Goal: Information Seeking & Learning: Learn about a topic

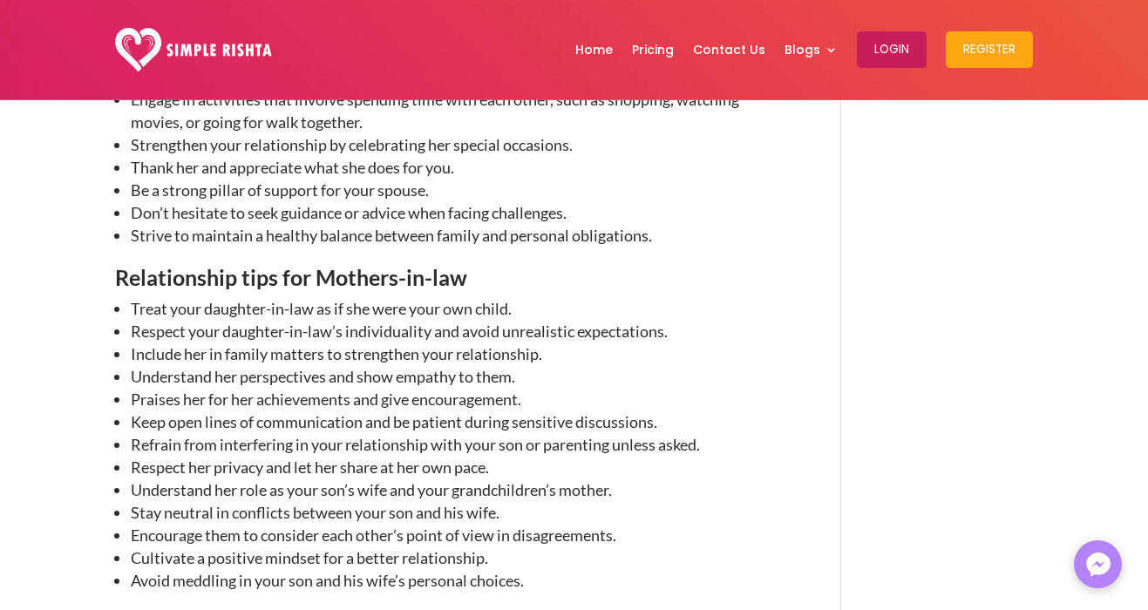
scroll to position [2385, 0]
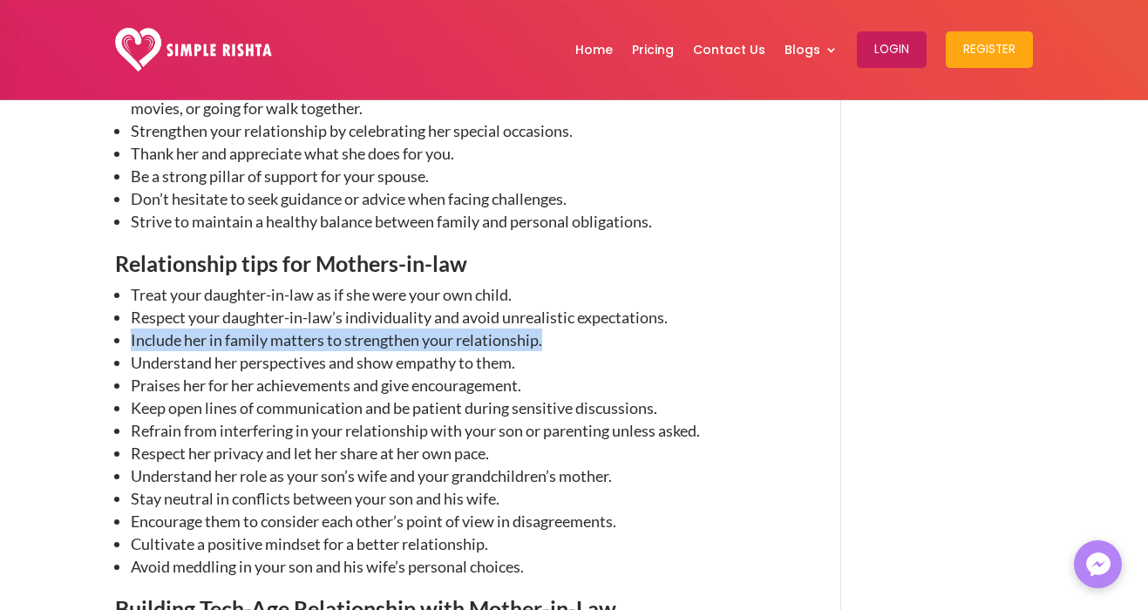
drag, startPoint x: 132, startPoint y: 339, endPoint x: 545, endPoint y: 344, distance: 413.3
click at [545, 344] on li "Include her in family matters to strengthen your relationship." at bounding box center [461, 340] width 661 height 23
copy li "Include her in family matters to strengthen your relationship."
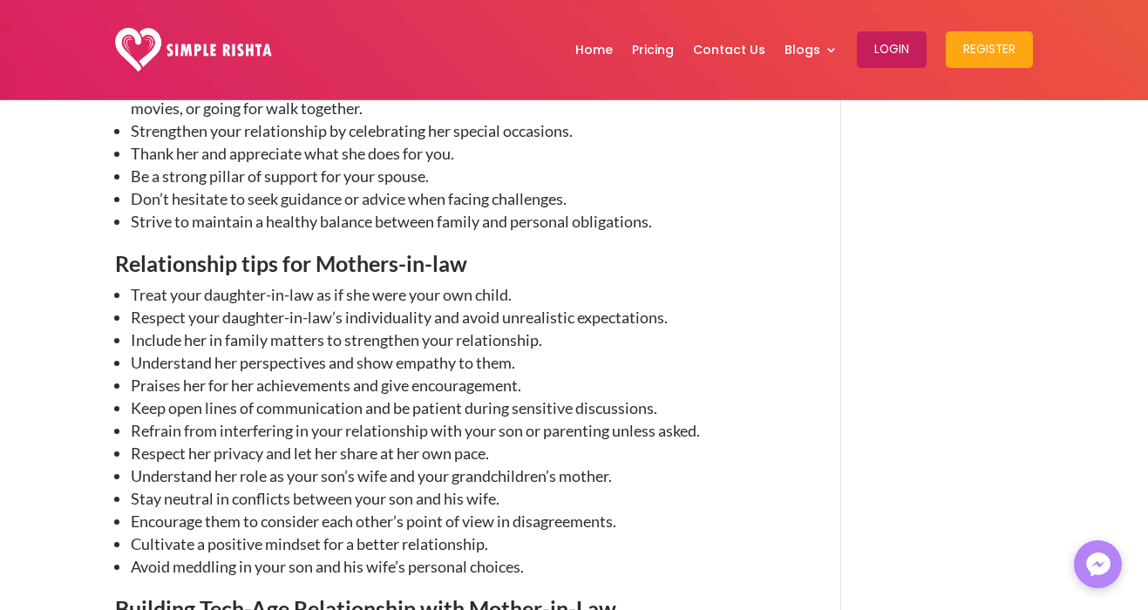
click at [143, 408] on li "Keep open lines of communication and be patient during sensitive discussions." at bounding box center [461, 408] width 661 height 23
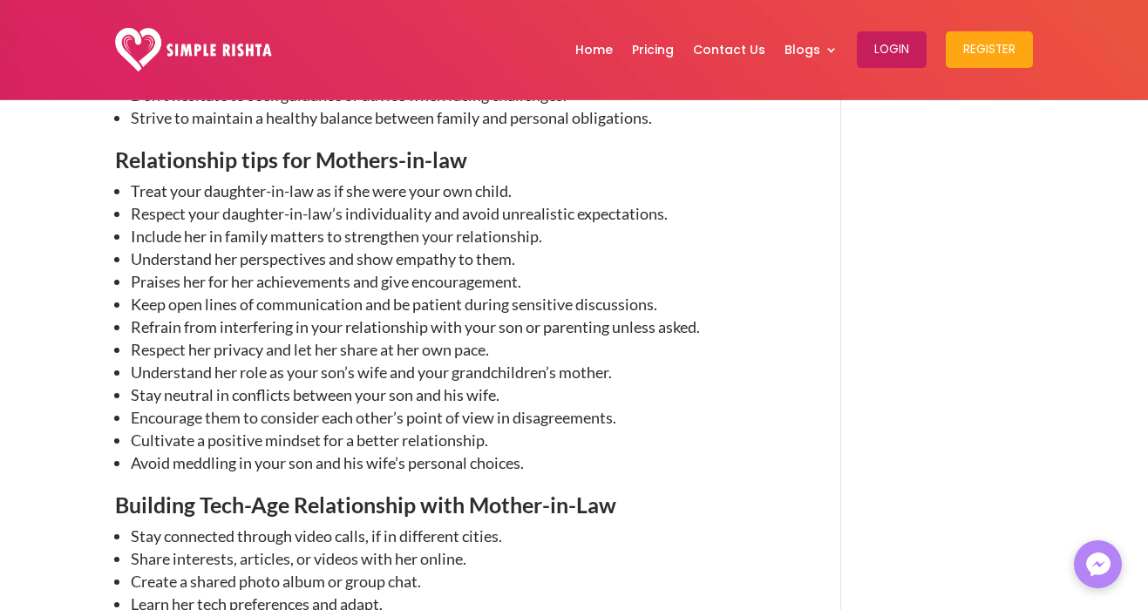
scroll to position [2521, 0]
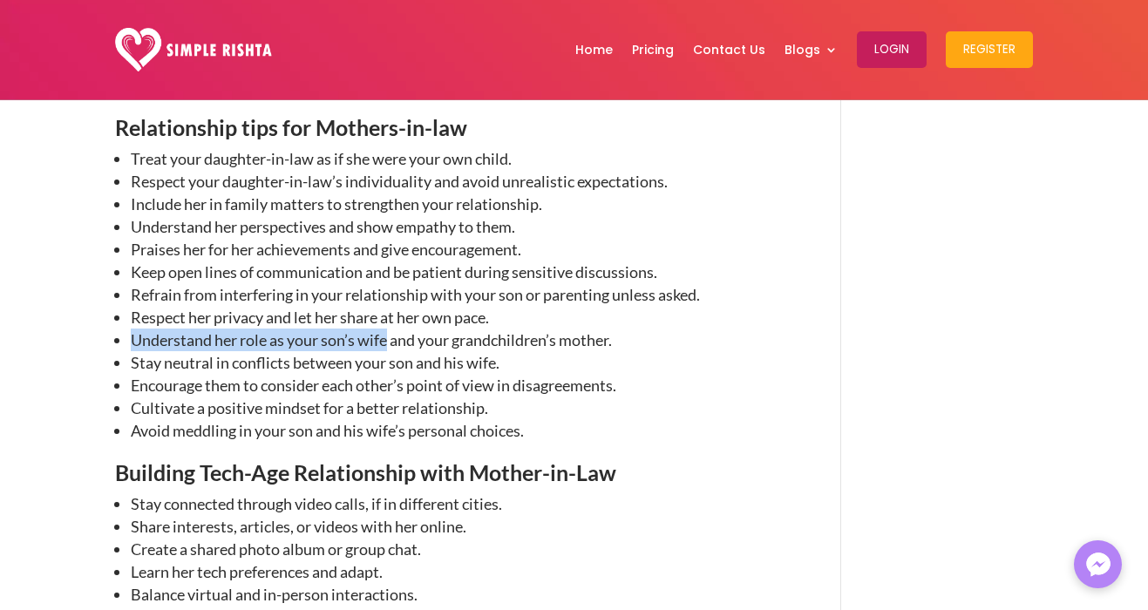
drag, startPoint x: 131, startPoint y: 338, endPoint x: 390, endPoint y: 337, distance: 258.9
click at [390, 337] on li "Understand her role as your son’s wife and your grandchildren’s mother." at bounding box center [461, 340] width 661 height 23
copy li "Understand her role as your son’s wife"
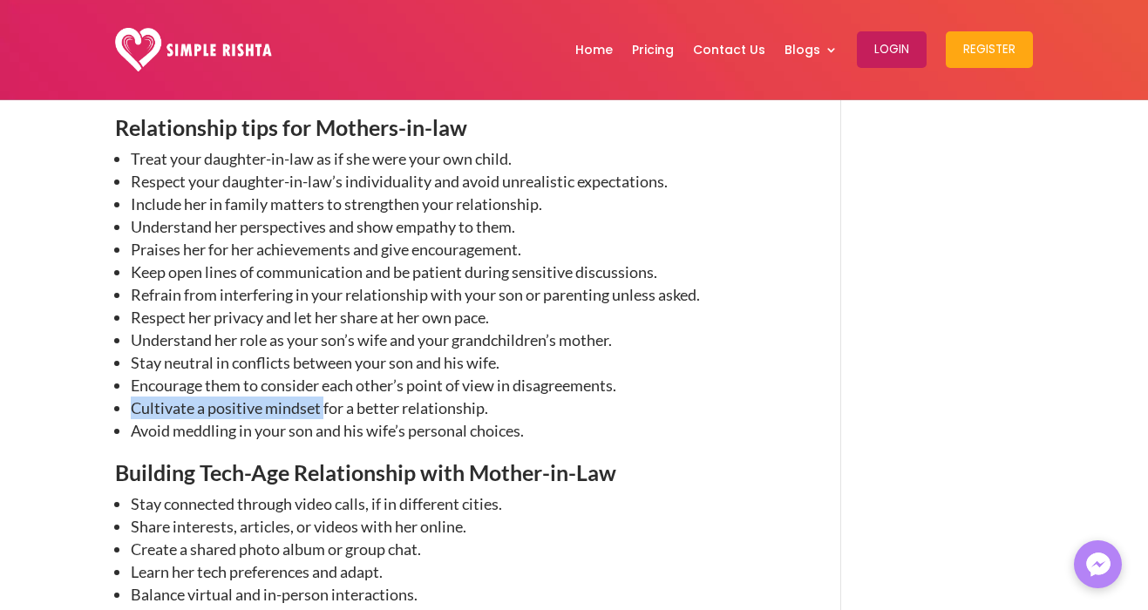
drag, startPoint x: 131, startPoint y: 413, endPoint x: 323, endPoint y: 412, distance: 192.7
click at [323, 412] on li "Cultivate a positive mindset for a better relationship." at bounding box center [461, 408] width 661 height 23
copy li "Cultivate a positive mindset"
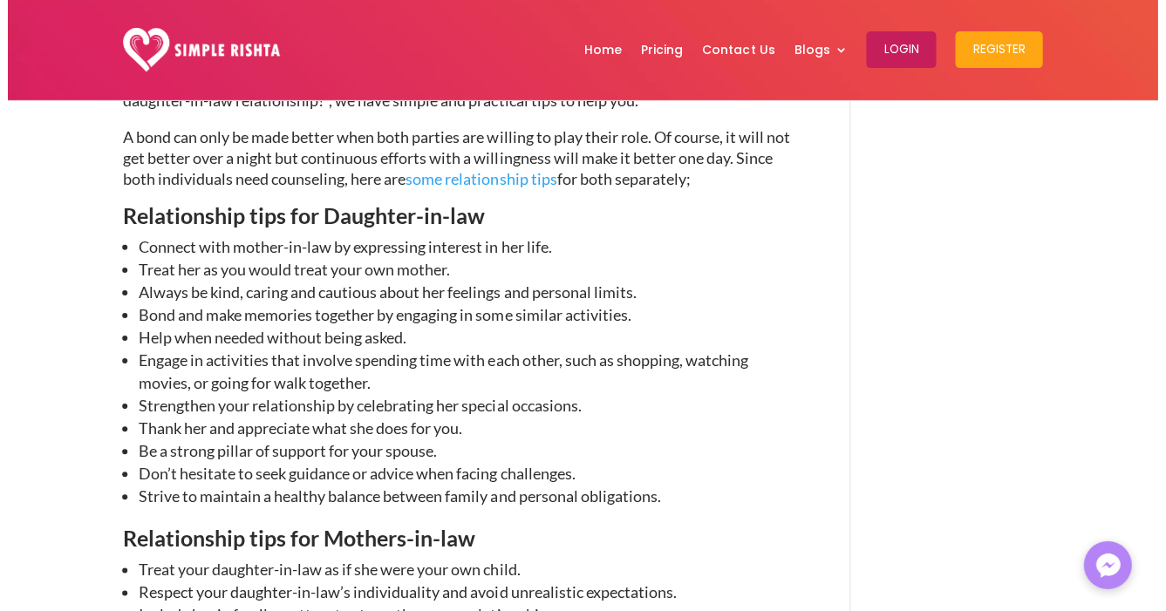
scroll to position [2113, 0]
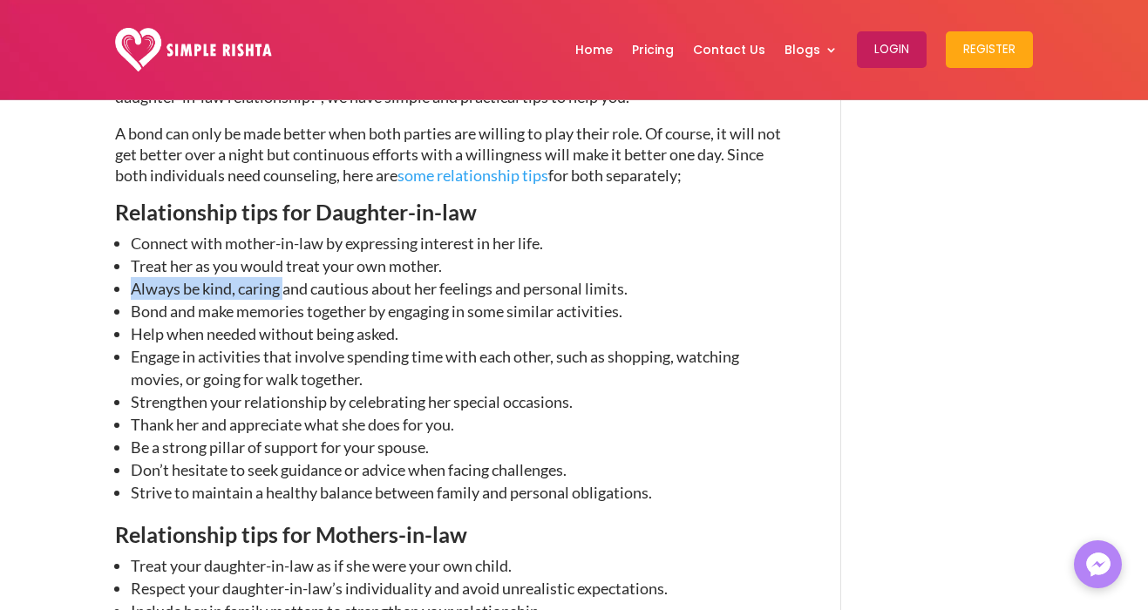
drag, startPoint x: 132, startPoint y: 291, endPoint x: 283, endPoint y: 294, distance: 151.7
click at [283, 294] on li "Always be kind, caring and cautious about her feelings and personal limits." at bounding box center [461, 288] width 661 height 23
click at [222, 303] on li "Bond and make memories together by engaging in some similar activities." at bounding box center [461, 311] width 661 height 23
drag, startPoint x: 132, startPoint y: 288, endPoint x: 280, endPoint y: 293, distance: 148.3
click at [280, 293] on li "Always be kind, caring and cautious about her feelings and personal limits." at bounding box center [461, 288] width 661 height 23
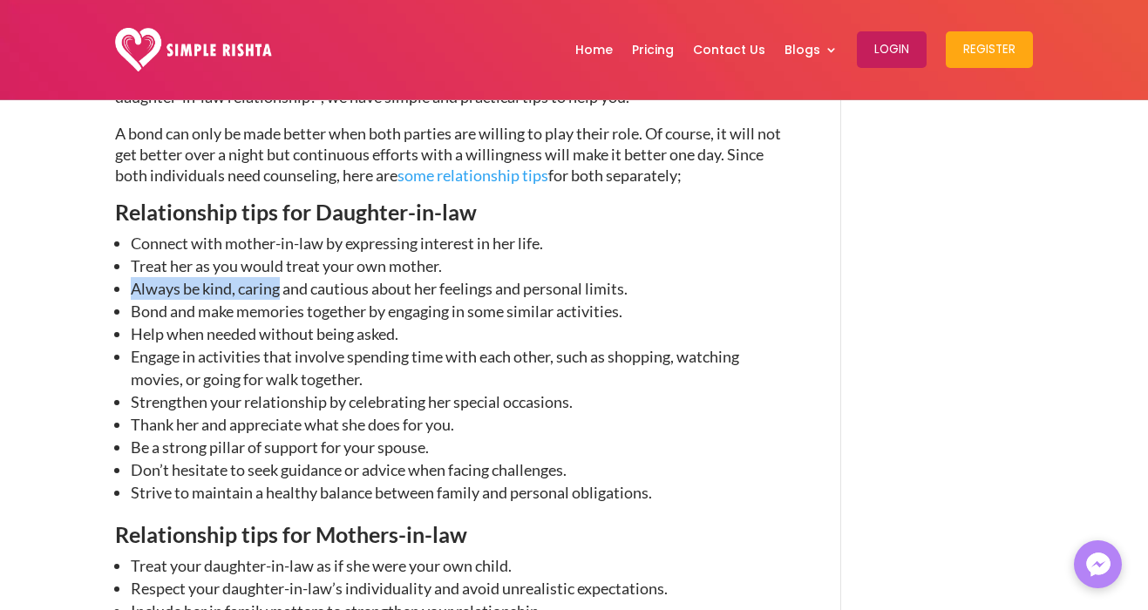
copy li "Always be kind, caring"
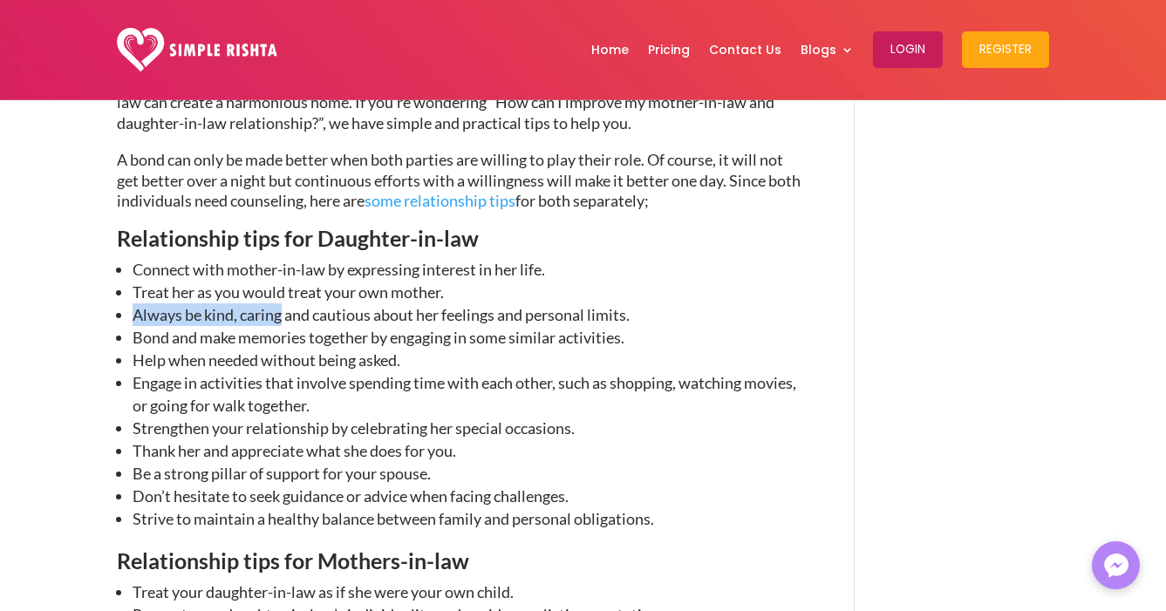
scroll to position [2079, 0]
